Goal: Information Seeking & Learning: Learn about a topic

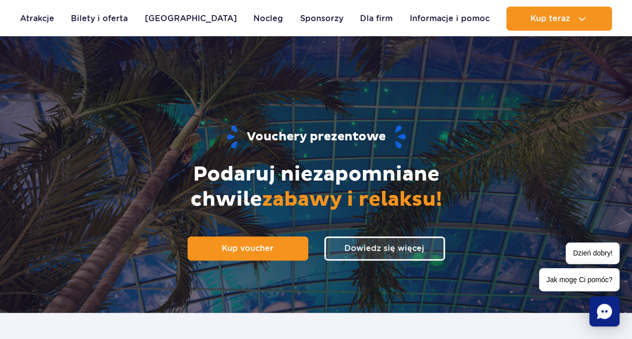
scroll to position [151, 0]
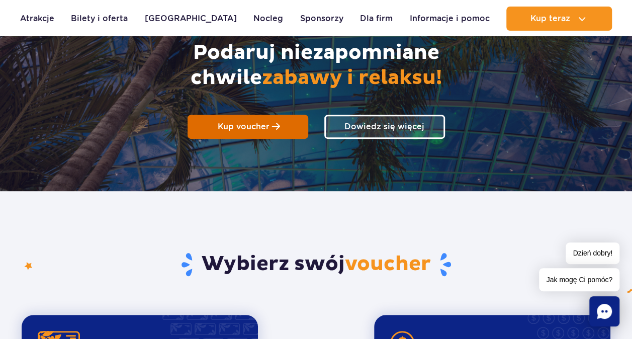
click at [263, 127] on span "Kup voucher" at bounding box center [244, 127] width 52 height 10
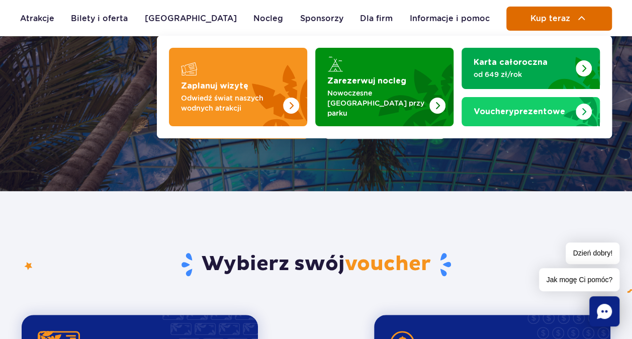
click at [575, 23] on button "Kup teraz" at bounding box center [559, 19] width 106 height 24
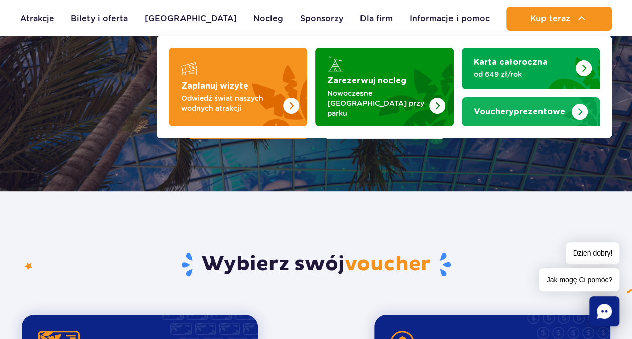
click at [571, 112] on img "Vouchery prezentowe" at bounding box center [579, 112] width 16 height 16
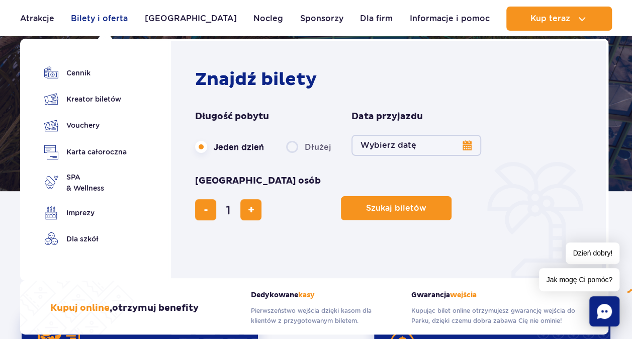
click at [115, 18] on link "Bilety i oferta" at bounding box center [99, 19] width 57 height 24
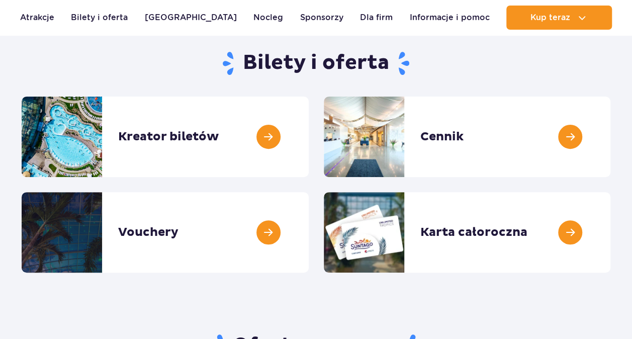
scroll to position [101, 0]
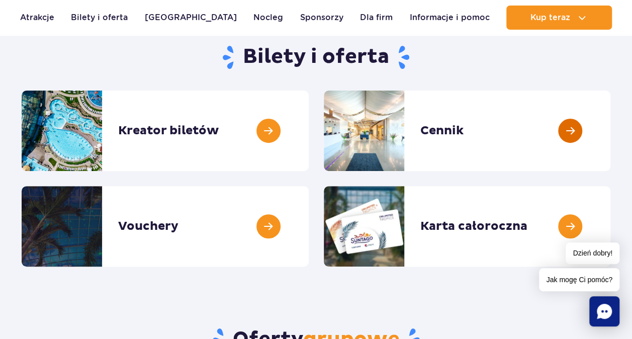
click at [610, 128] on link at bounding box center [610, 130] width 0 height 80
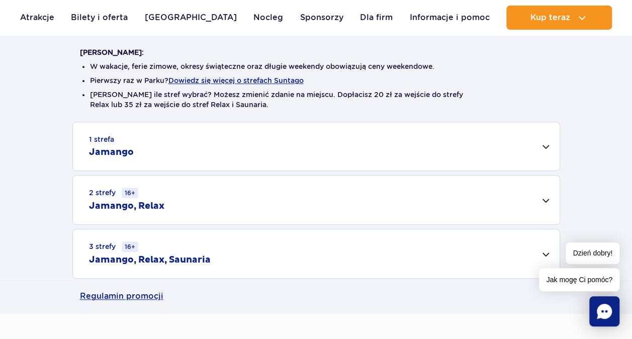
scroll to position [251, 0]
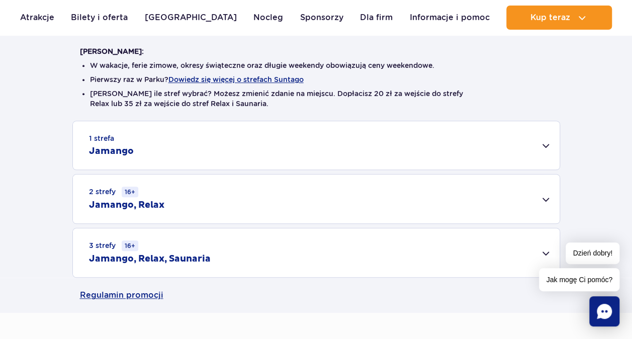
click at [547, 145] on div "1 strefa Jamango" at bounding box center [316, 145] width 487 height 48
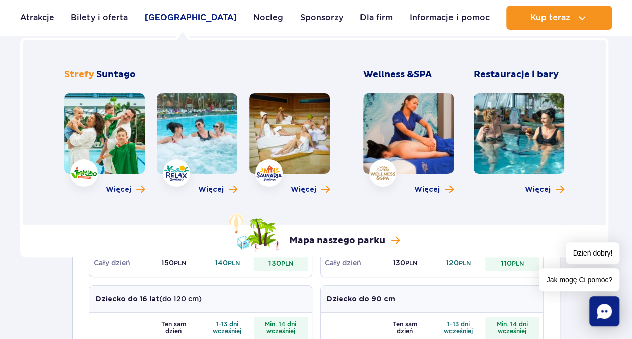
click at [177, 14] on link "[GEOGRAPHIC_DATA]" at bounding box center [191, 18] width 92 height 24
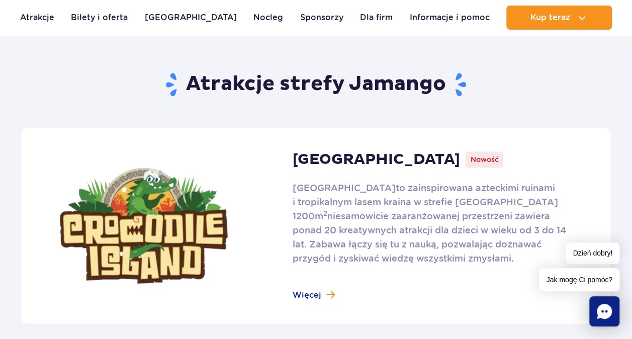
scroll to position [653, 0]
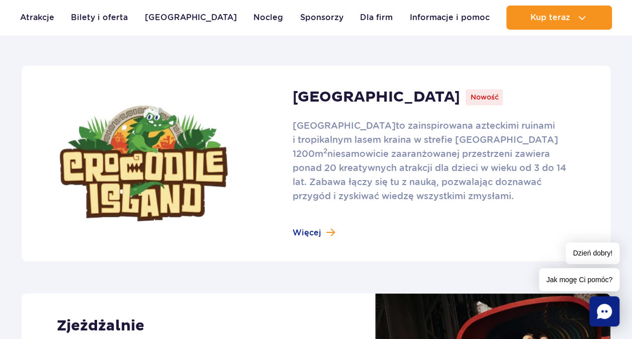
click at [328, 235] on link at bounding box center [316, 163] width 589 height 196
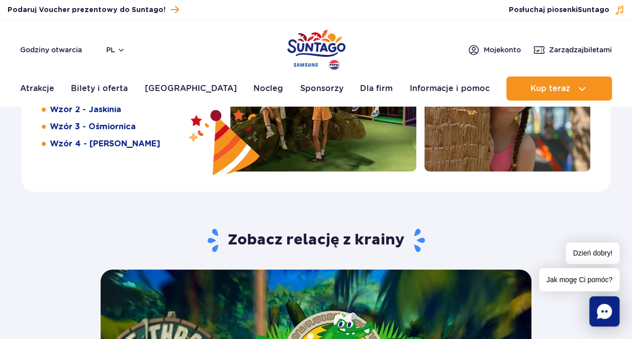
scroll to position [1709, 0]
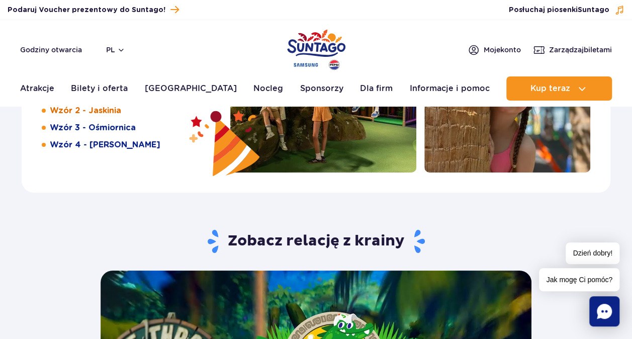
click at [113, 109] on link "Wzór 2 - Jaskinia" at bounding box center [85, 110] width 71 height 11
click at [39, 87] on link "Atrakcje" at bounding box center [37, 88] width 34 height 24
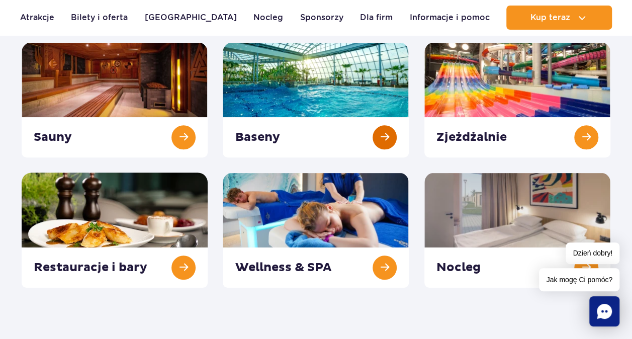
click at [381, 139] on link at bounding box center [316, 99] width 186 height 115
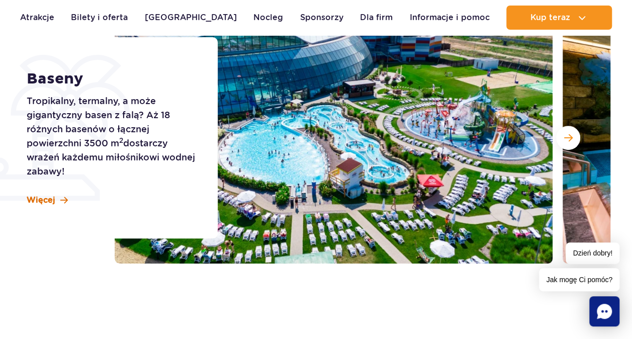
click at [57, 198] on link "Więcej" at bounding box center [47, 200] width 41 height 11
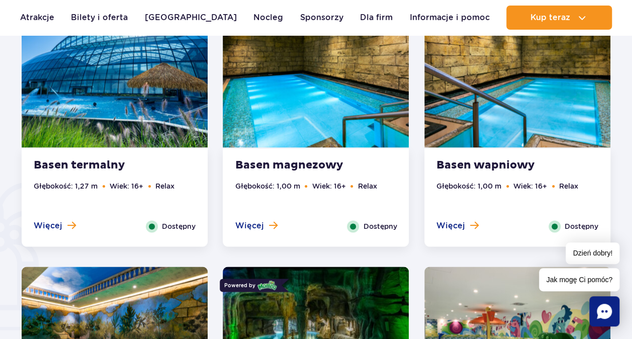
scroll to position [607, 0]
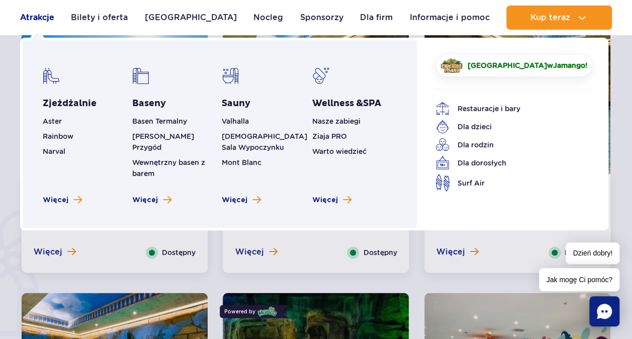
drag, startPoint x: 32, startPoint y: 15, endPoint x: 50, endPoint y: 18, distance: 18.3
click at [32, 15] on link "Atrakcje" at bounding box center [37, 18] width 34 height 24
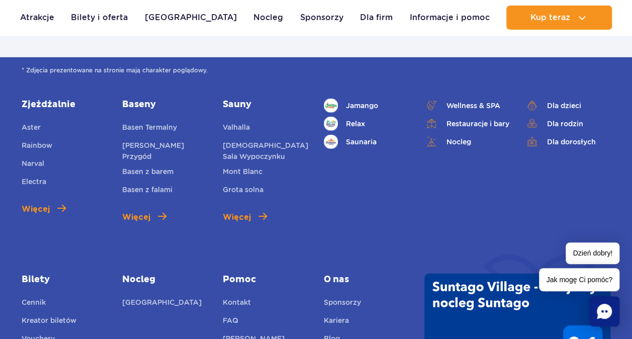
scroll to position [1458, 0]
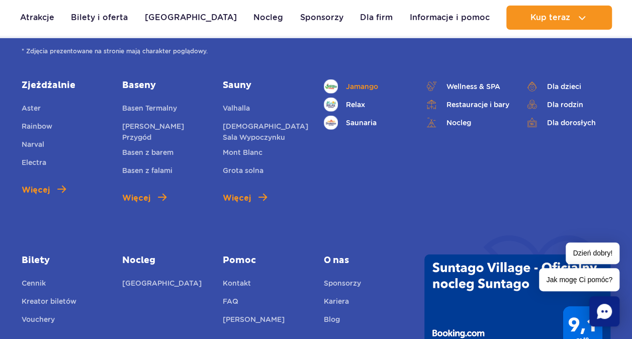
click at [351, 84] on span "Jamango" at bounding box center [362, 86] width 32 height 11
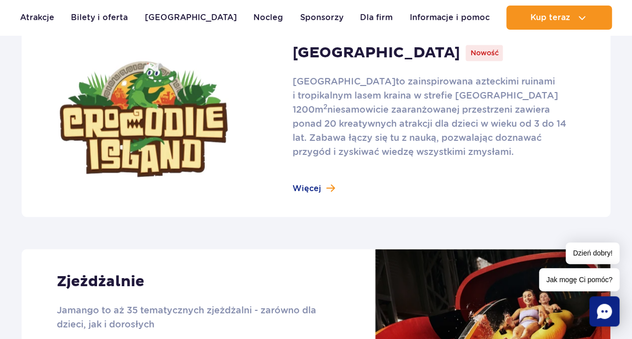
scroll to position [704, 0]
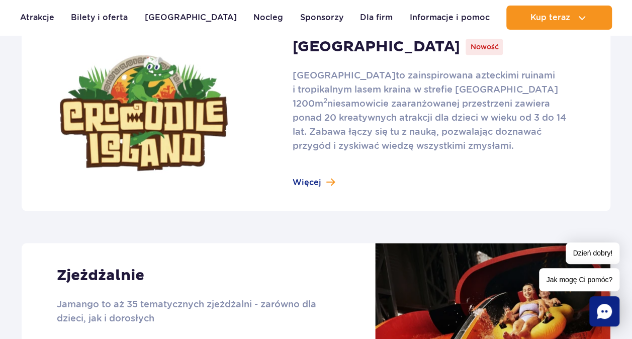
click at [333, 179] on link at bounding box center [316, 113] width 589 height 196
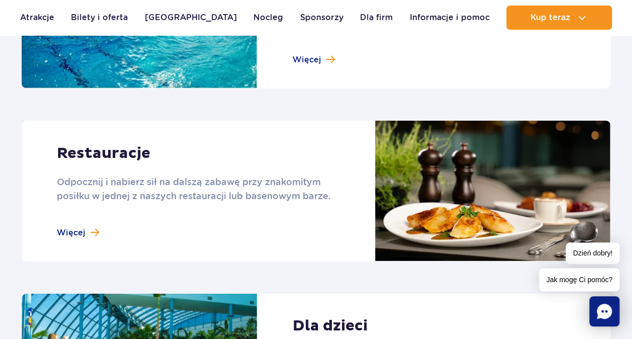
scroll to position [1106, 0]
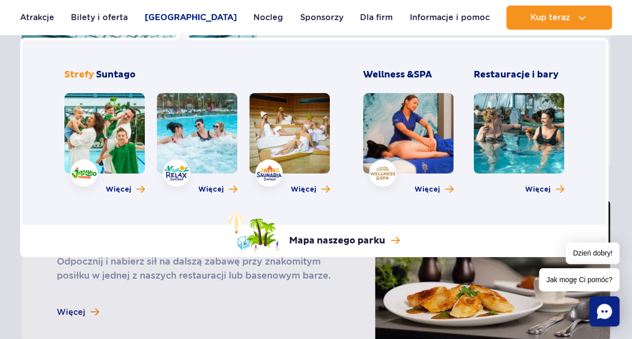
click at [195, 13] on link "[GEOGRAPHIC_DATA]" at bounding box center [191, 18] width 92 height 24
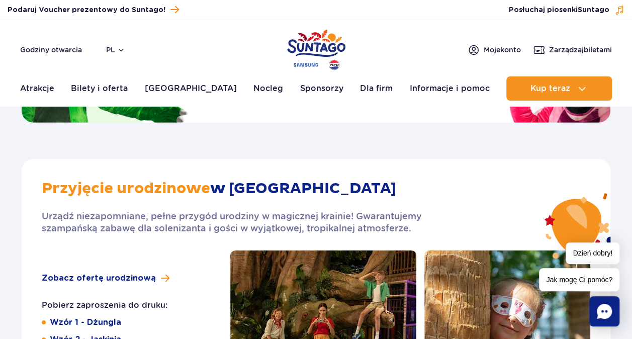
scroll to position [1608, 0]
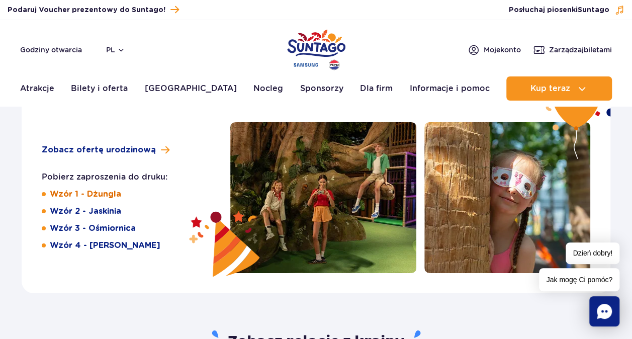
click at [88, 194] on link "Wzór 1 - Dżungla" at bounding box center [85, 193] width 71 height 11
click at [100, 211] on link "Wzór 2 - Jaskinia" at bounding box center [85, 211] width 71 height 11
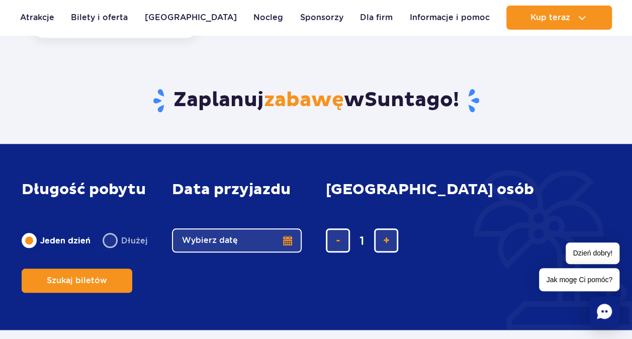
scroll to position [603, 0]
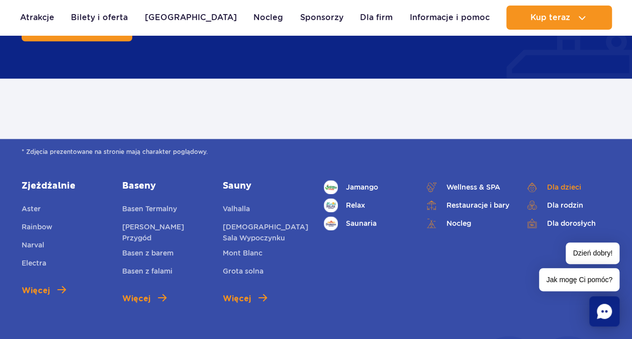
click at [560, 184] on link "Dla dzieci" at bounding box center [567, 187] width 85 height 14
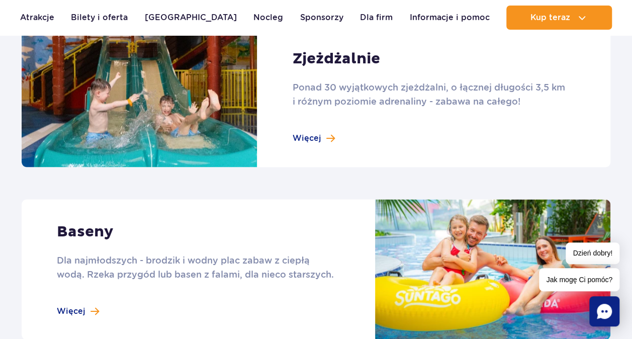
scroll to position [804, 0]
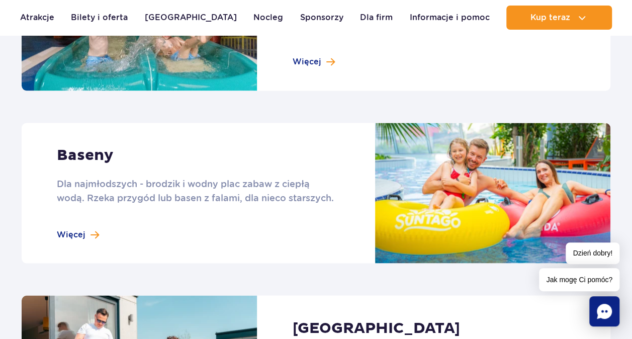
click at [93, 234] on link at bounding box center [316, 193] width 589 height 140
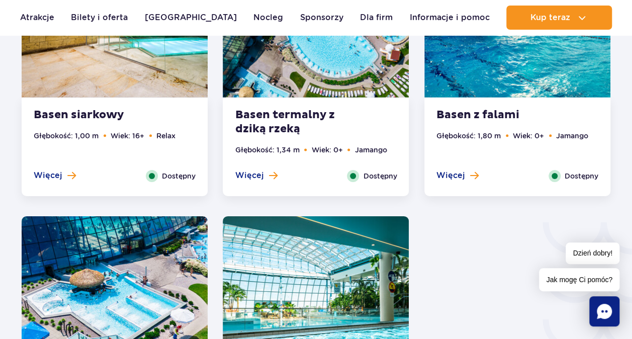
scroll to position [1608, 0]
